Goal: Information Seeking & Learning: Learn about a topic

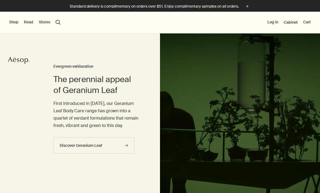
click at [12, 23] on button "Shop" at bounding box center [13, 22] width 9 height 5
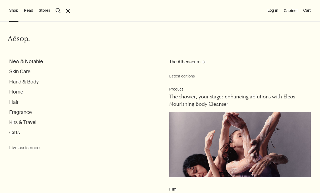
click at [32, 123] on button "Kits & Travel" at bounding box center [22, 122] width 27 height 6
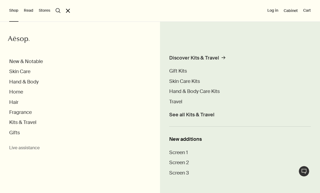
scroll to position [3, 0]
click at [210, 58] on div "Discover Kits & Travel" at bounding box center [194, 58] width 50 height 6
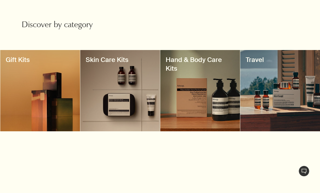
scroll to position [174, 0]
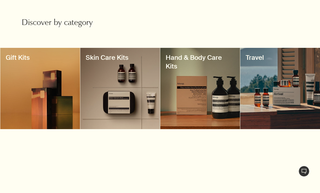
click at [133, 91] on div at bounding box center [120, 88] width 80 height 81
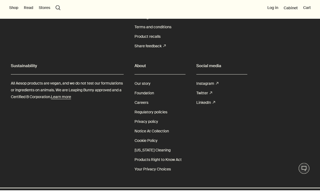
scroll to position [99, 0]
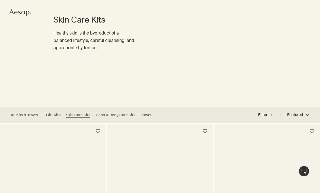
scroll to position [51, 0]
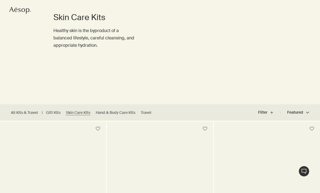
click at [24, 113] on link "All Kits & Travel" at bounding box center [24, 112] width 27 height 5
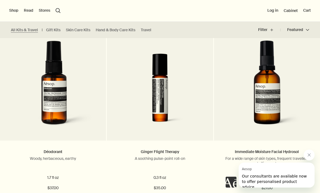
scroll to position [512, 0]
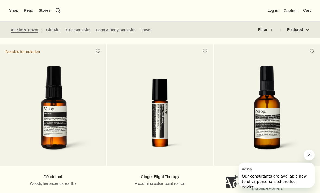
click at [149, 28] on link "Travel" at bounding box center [146, 29] width 11 height 5
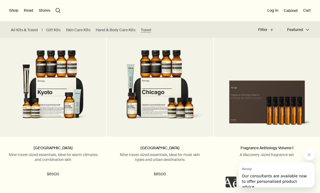
scroll to position [1140, 0]
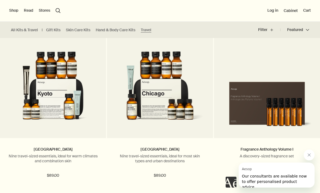
click at [52, 30] on link "Gift Kits" at bounding box center [53, 29] width 14 height 5
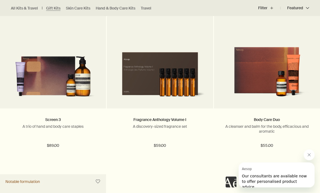
scroll to position [559, 0]
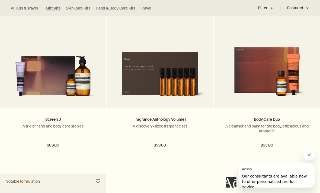
click at [169, 118] on link "Fragrance Anthology Volume I" at bounding box center [160, 119] width 53 height 5
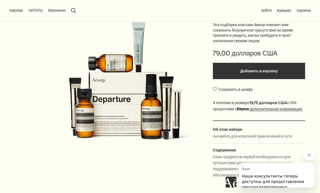
scroll to position [57, 0]
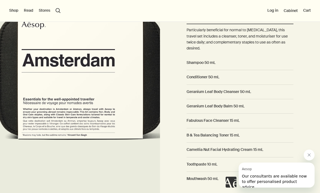
scroll to position [391, 0]
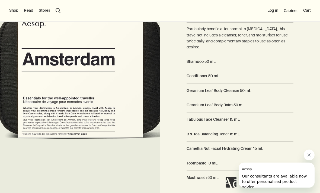
click at [134, 100] on img at bounding box center [80, 75] width 160 height 281
click at [144, 103] on img at bounding box center [80, 75] width 160 height 281
click at [275, 65] on dd at bounding box center [240, 67] width 107 height 4
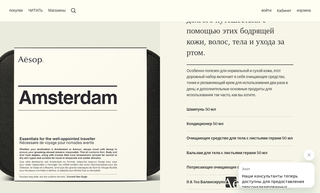
scroll to position [396, 0]
click at [140, 103] on img at bounding box center [80, 115] width 160 height 298
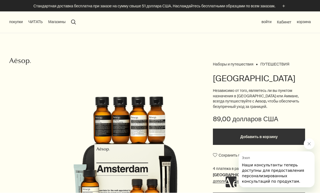
scroll to position [0, 0]
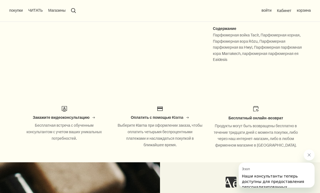
scroll to position [220, 0]
